Goal: Transaction & Acquisition: Purchase product/service

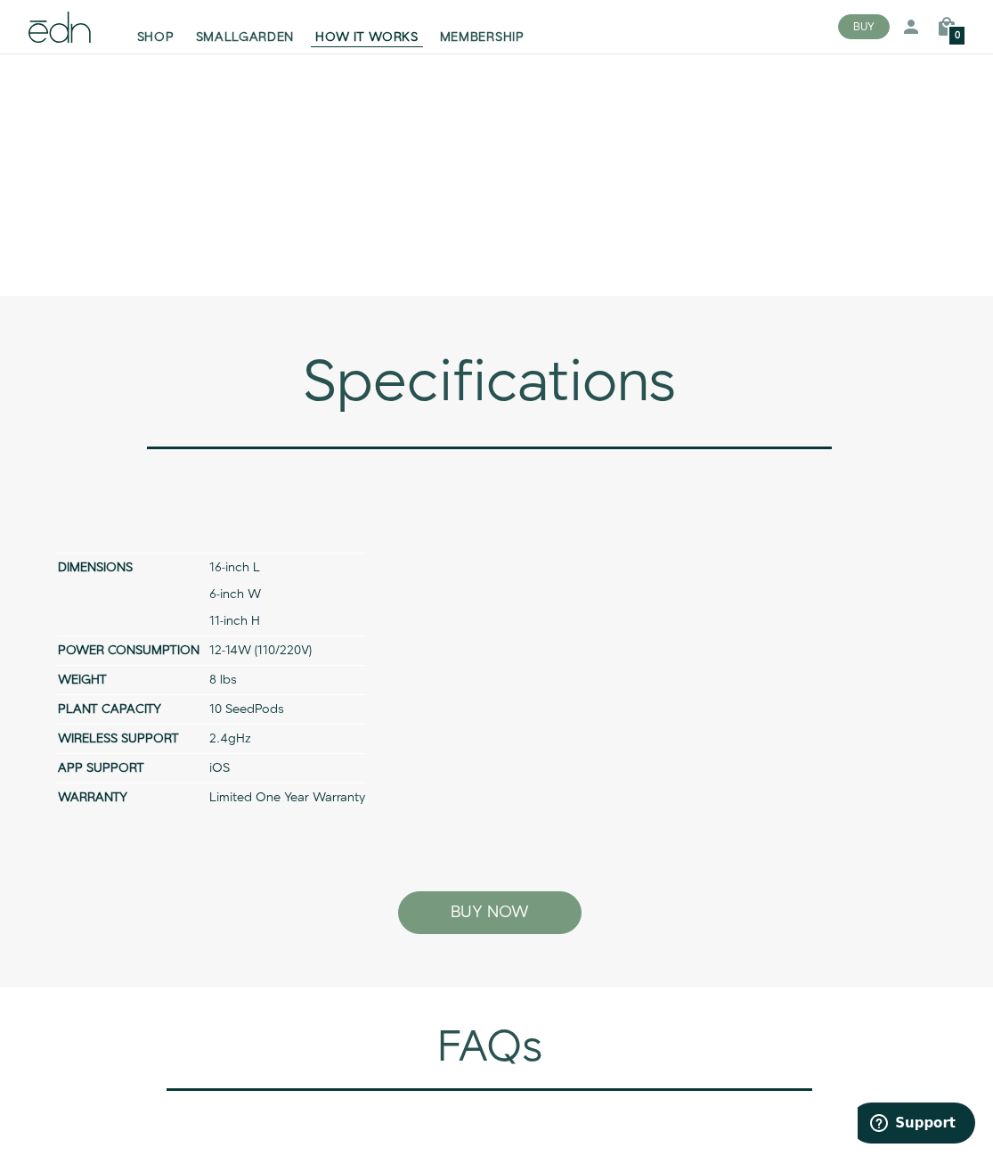
scroll to position [6172, 0]
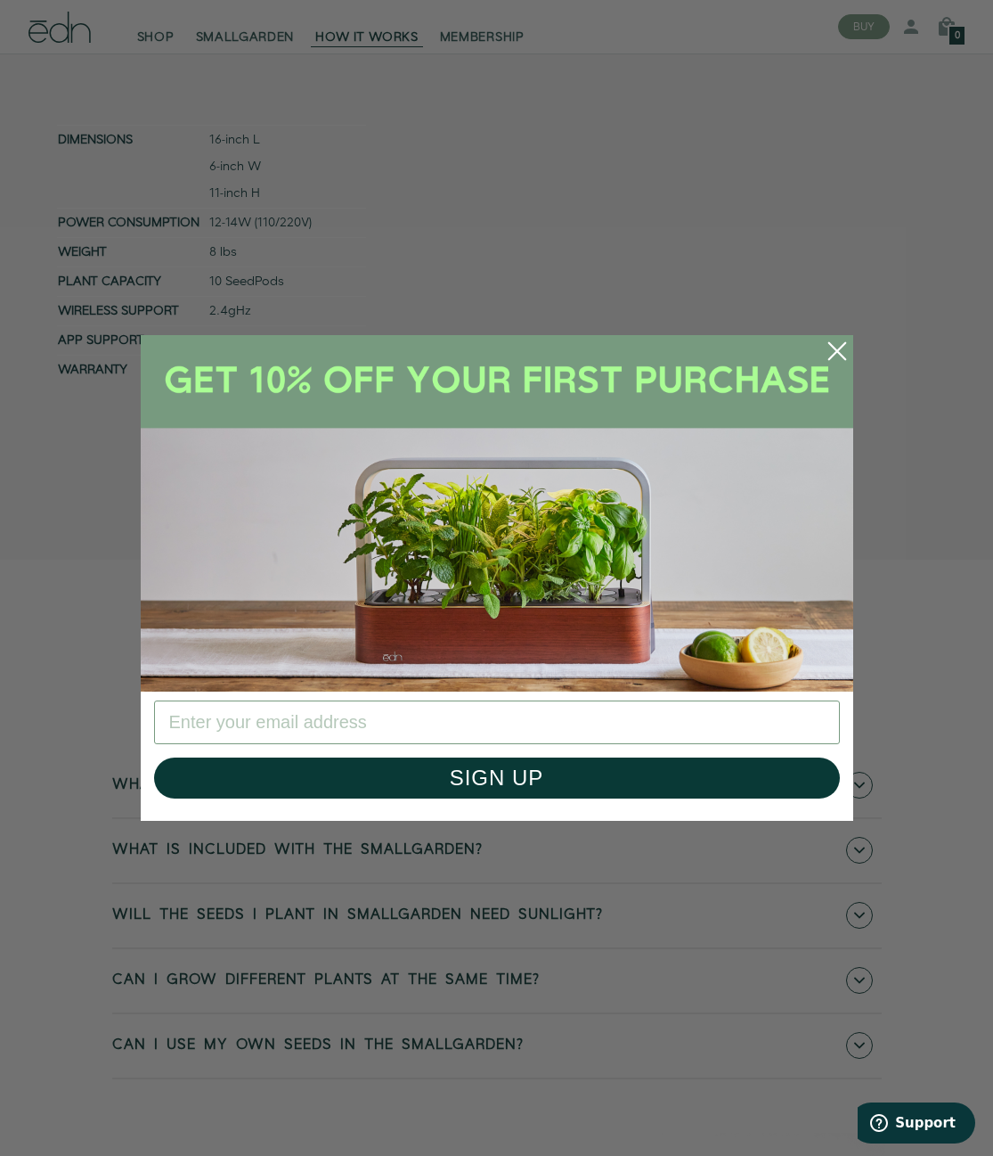
click at [835, 348] on icon "Close dialog" at bounding box center [837, 351] width 16 height 16
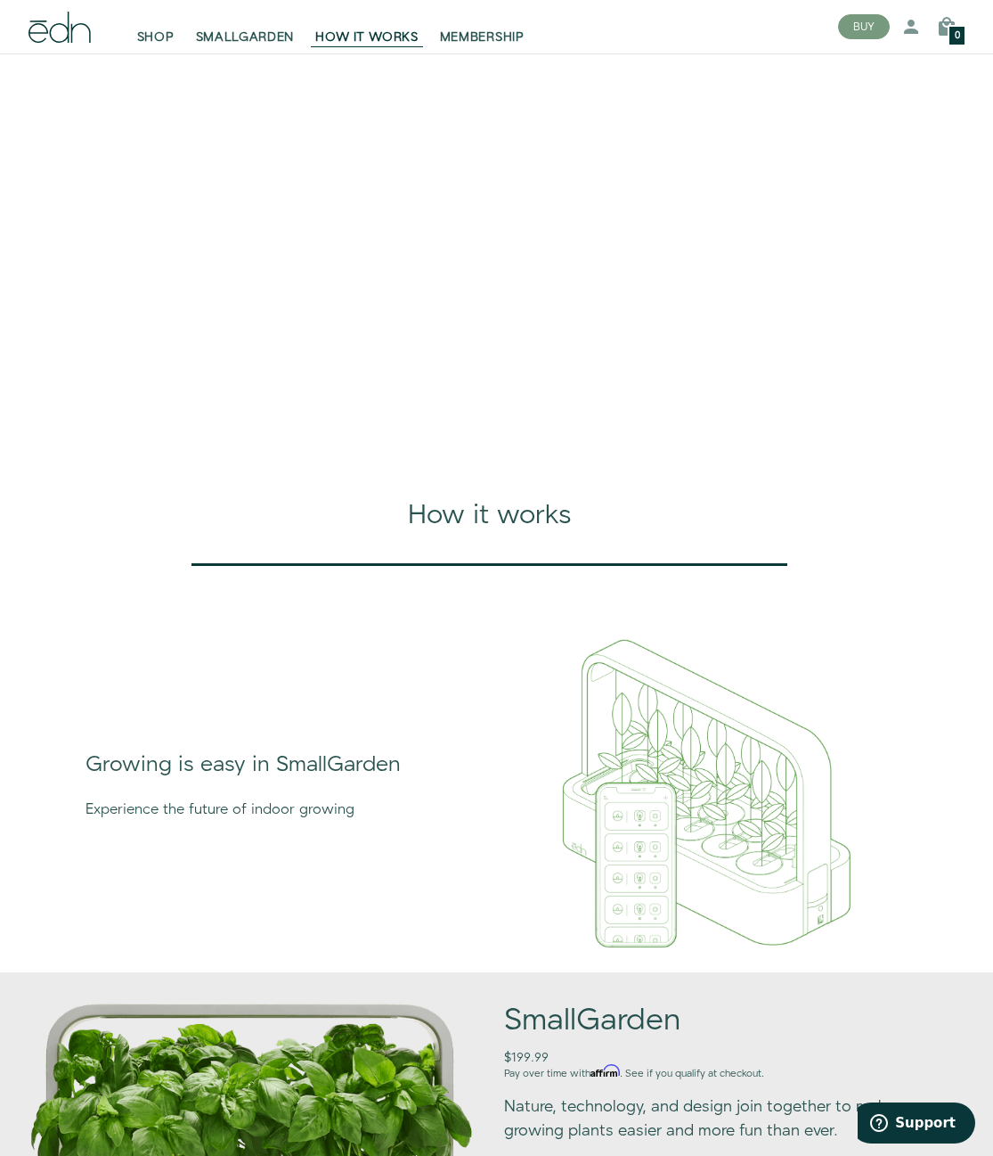
scroll to position [0, 0]
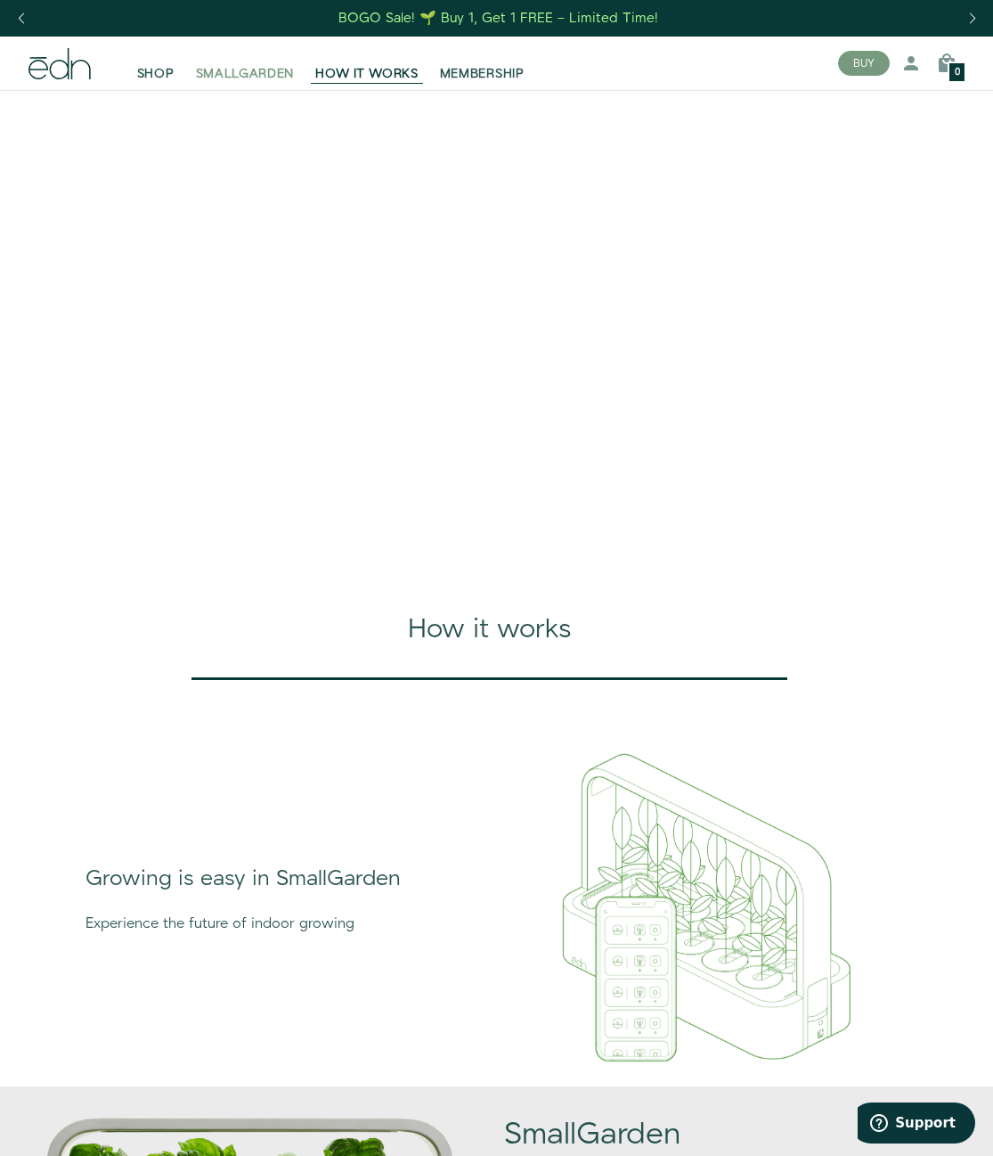
click at [253, 71] on span "SMALLGARDEN" at bounding box center [245, 74] width 99 height 18
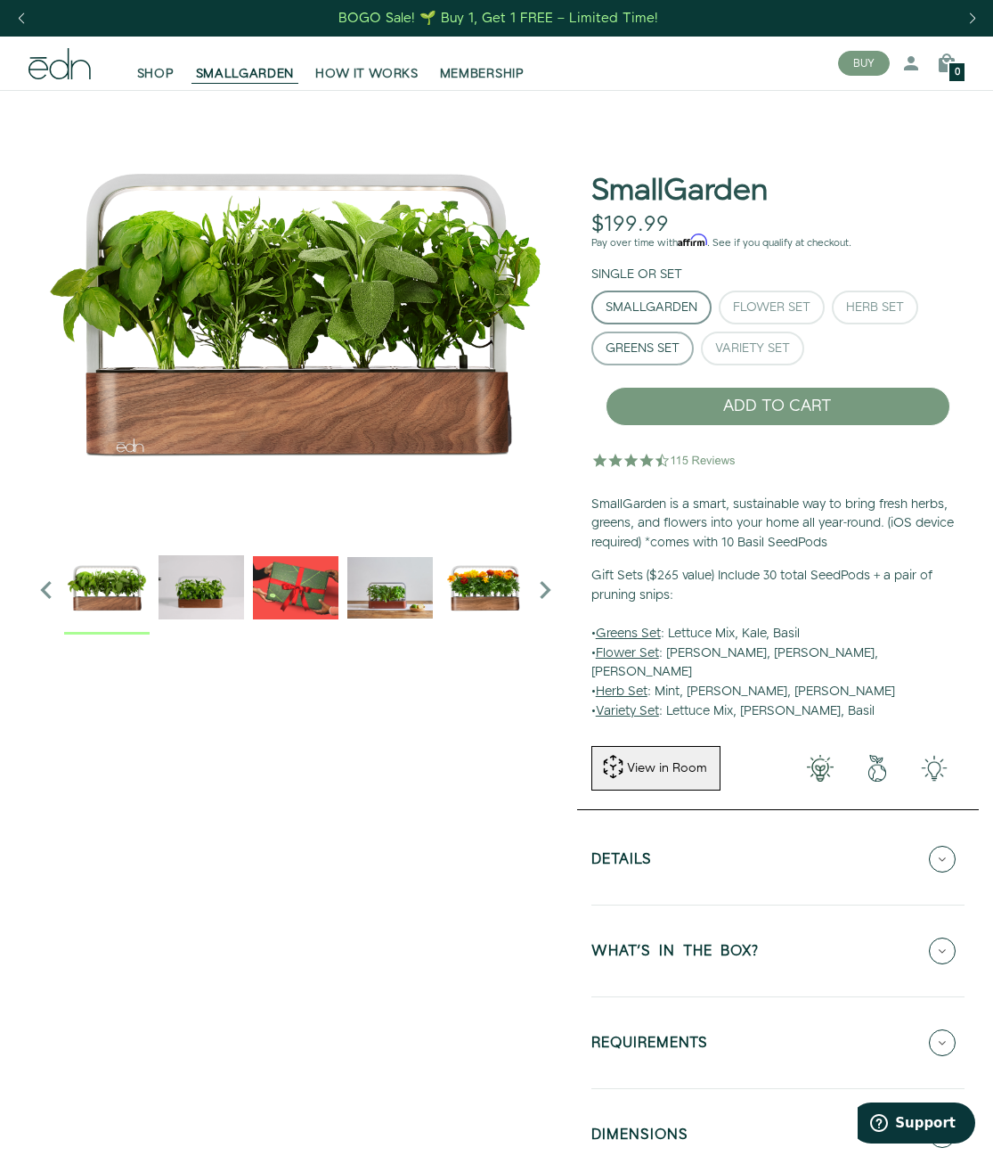
click at [657, 352] on div "Greens Set" at bounding box center [643, 348] width 74 height 12
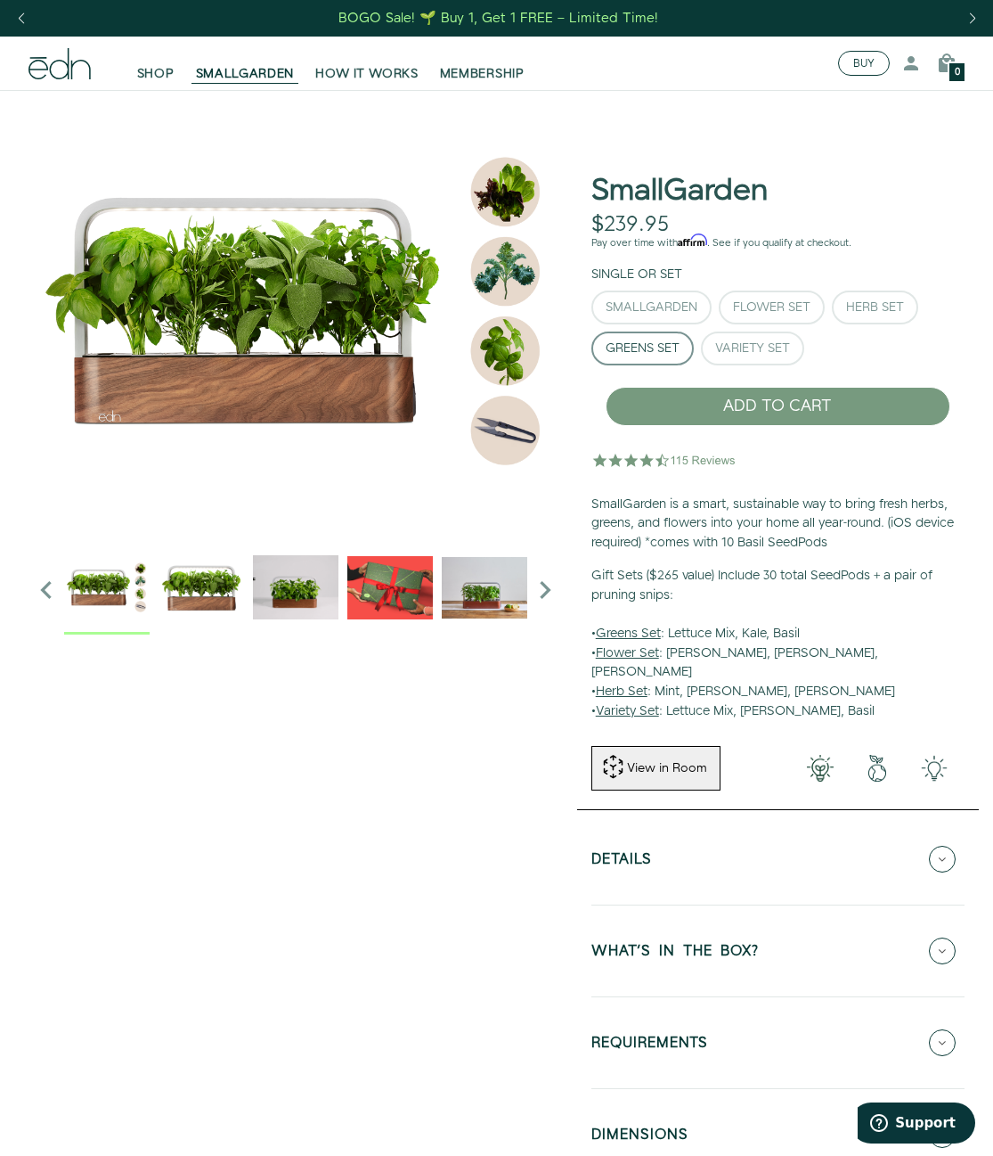
click at [861, 71] on button "BUY" at bounding box center [864, 63] width 52 height 25
click at [872, 69] on button "BUY" at bounding box center [864, 63] width 52 height 25
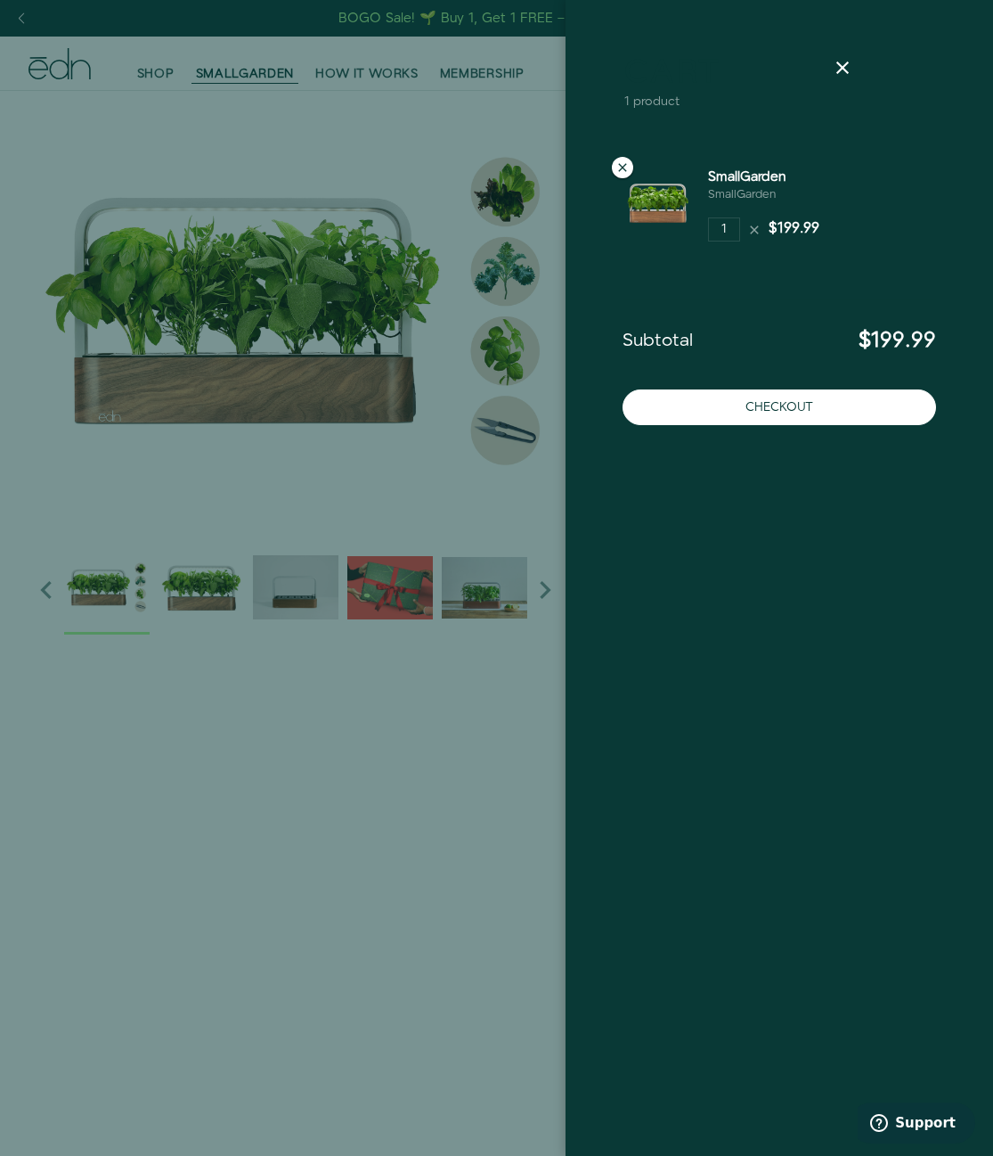
click at [623, 166] on icon at bounding box center [623, 167] width 14 height 14
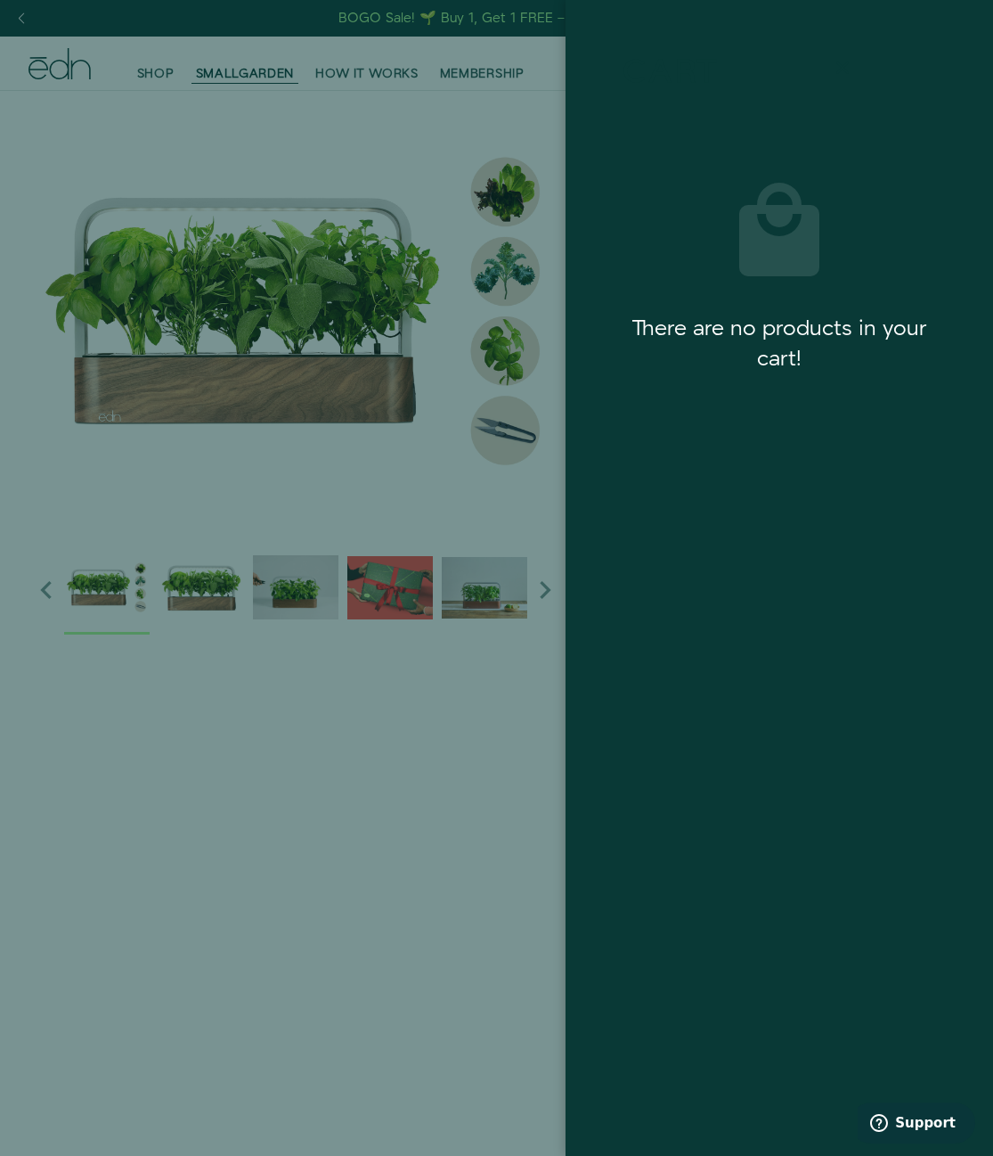
click at [848, 64] on icon at bounding box center [842, 67] width 21 height 21
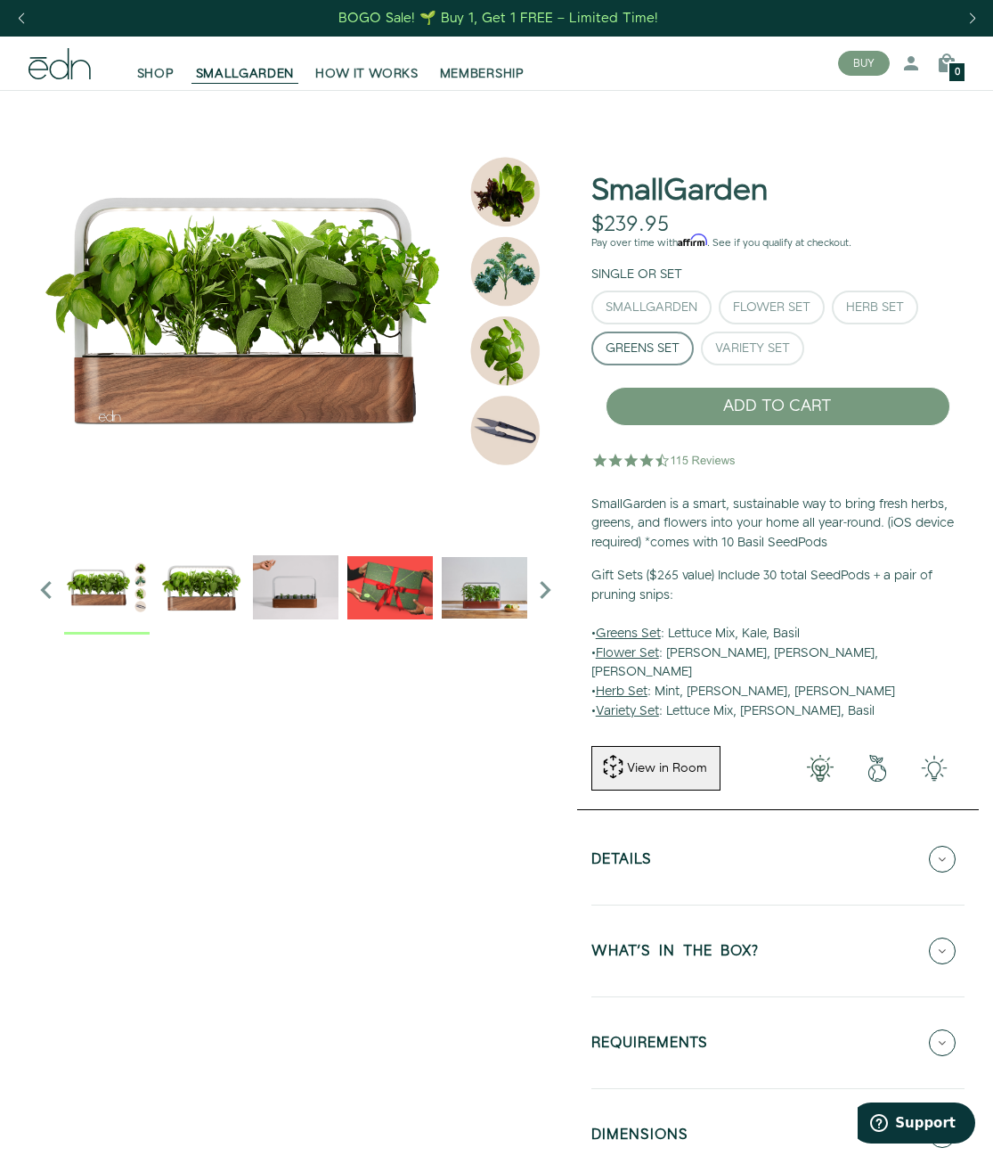
click at [723, 127] on div "SmallGarden $239.95 Unavailable Pay over time with Affirm . See if you qualify …" at bounding box center [778, 419] width 402 height 632
click at [169, 76] on span "SHOP" at bounding box center [155, 74] width 37 height 18
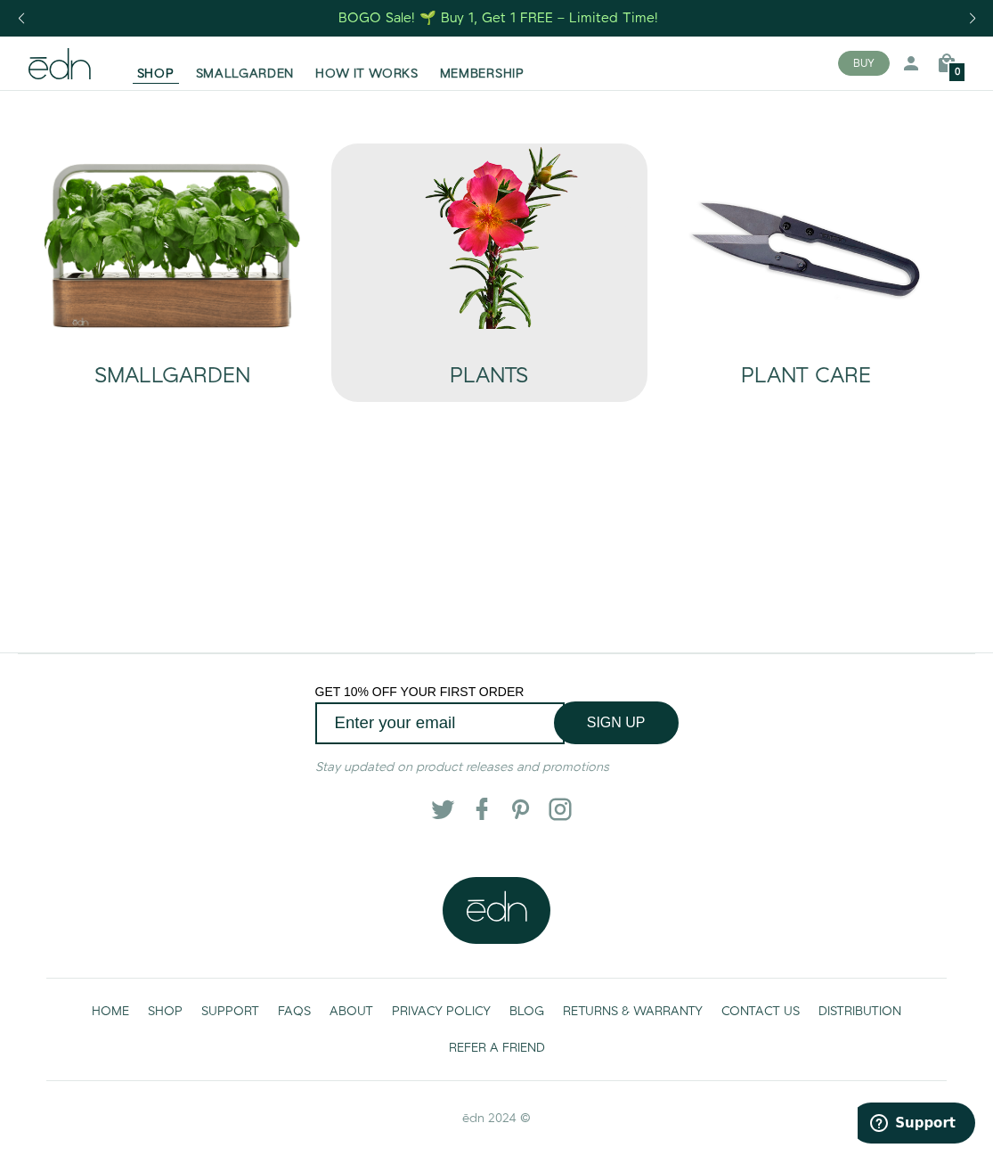
click at [497, 225] on img at bounding box center [490, 235] width 289 height 185
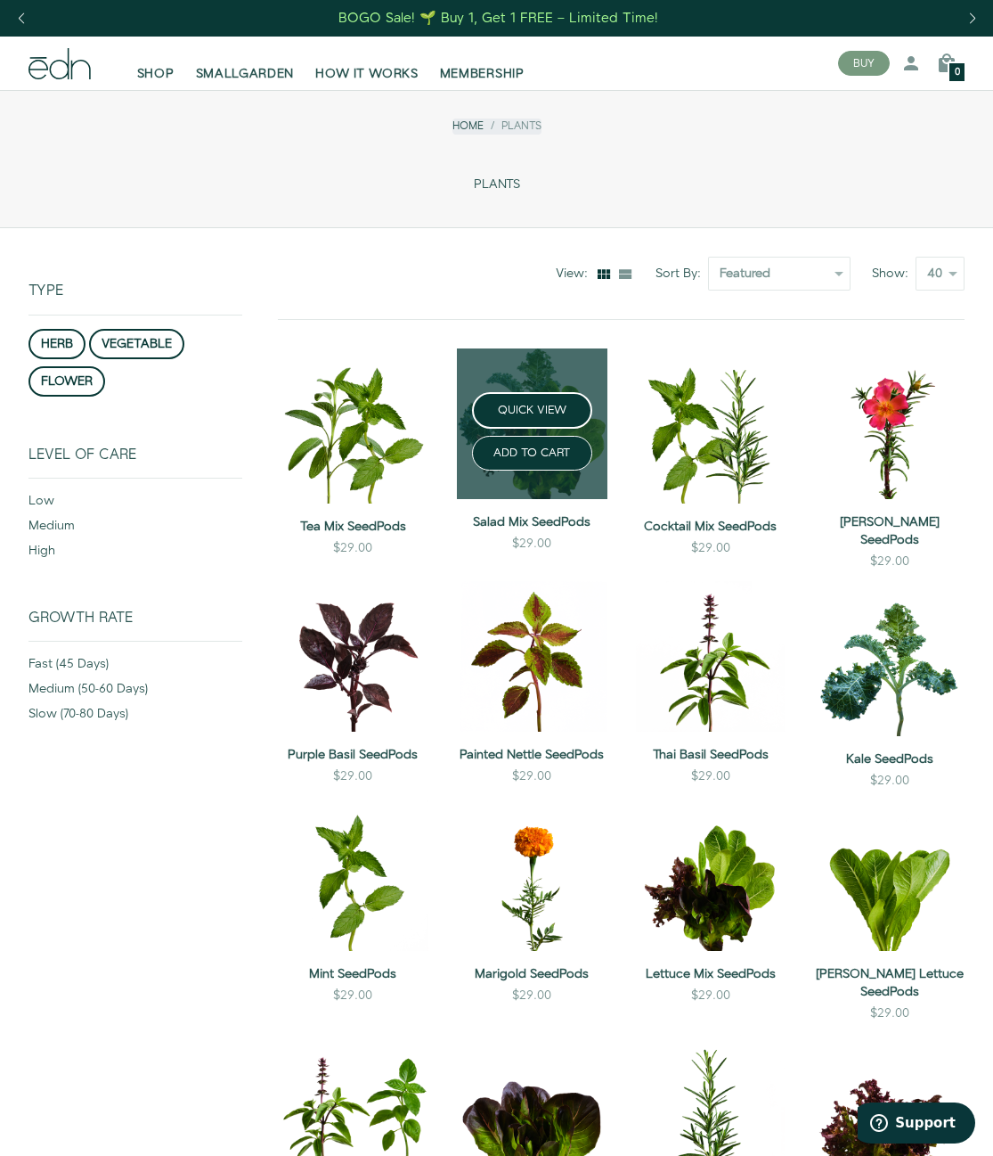
scroll to position [456, 0]
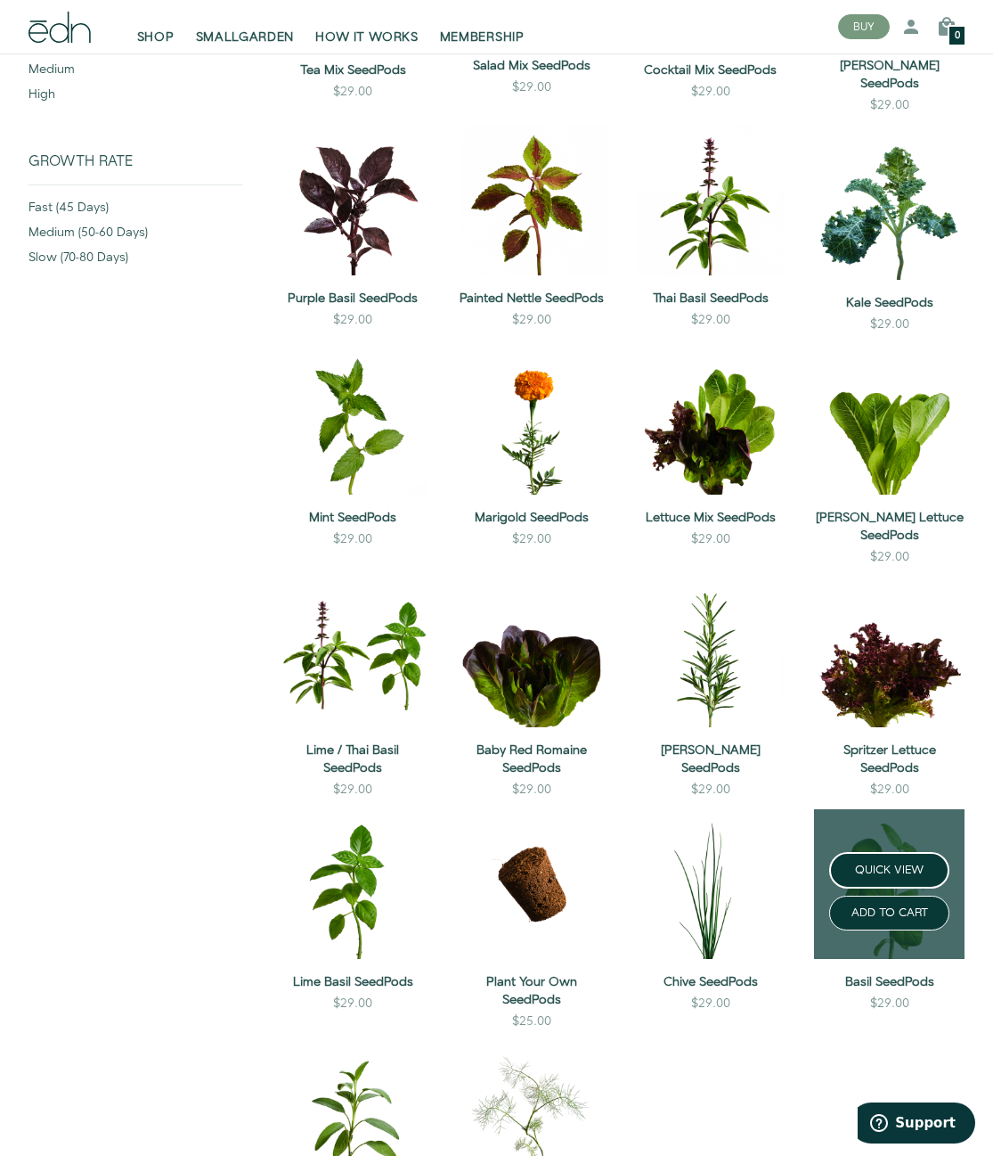
click at [887, 888] on div "ADD TO CART" at bounding box center [889, 909] width 179 height 42
click at [895, 903] on button "ADD TO CART" at bounding box center [889, 912] width 120 height 35
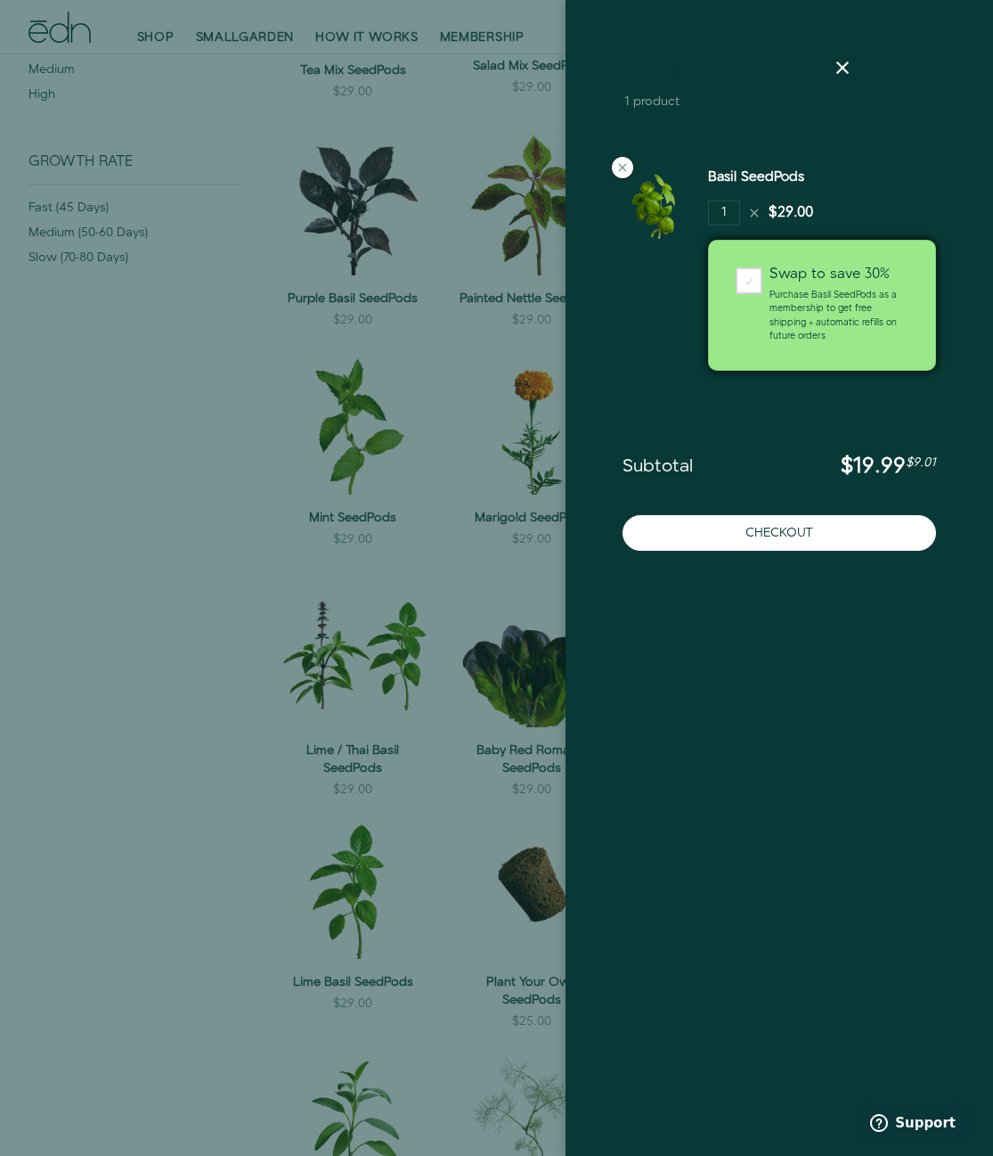
click at [908, 812] on js-ajax-cart "Cart 1 product Basil SeedPods 1" at bounding box center [780, 578] width 428 height 1156
drag, startPoint x: 843, startPoint y: 66, endPoint x: 830, endPoint y: 74, distance: 14.8
click at [843, 66] on icon at bounding box center [842, 67] width 21 height 21
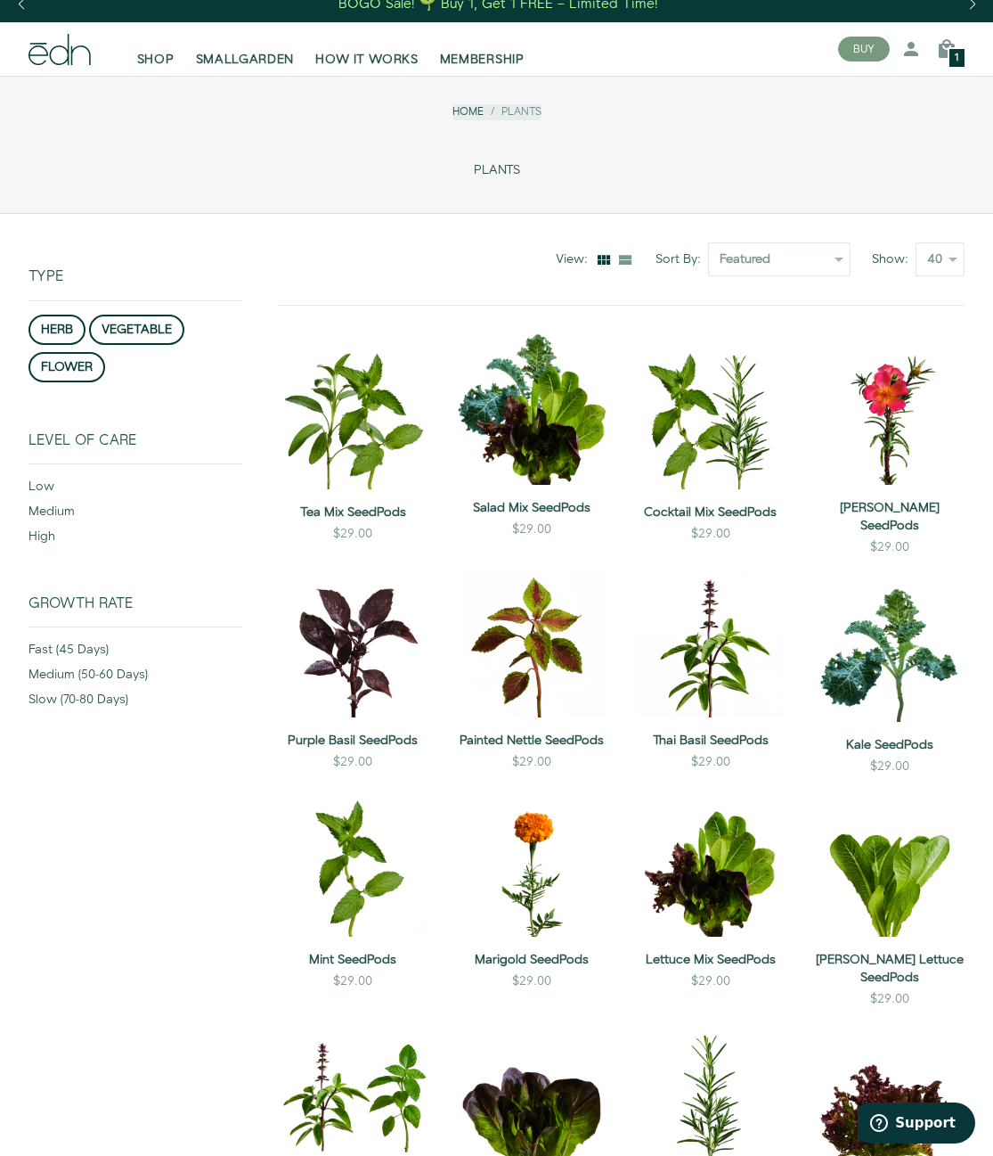
scroll to position [0, 0]
